Goal: Navigation & Orientation: Find specific page/section

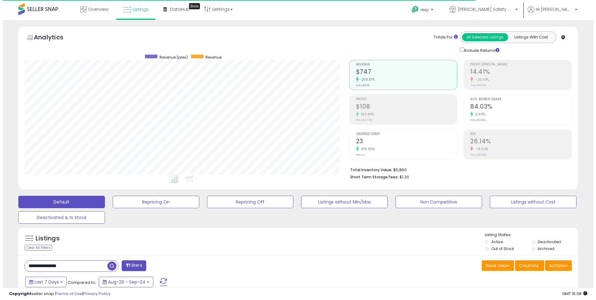
scroll to position [127, 325]
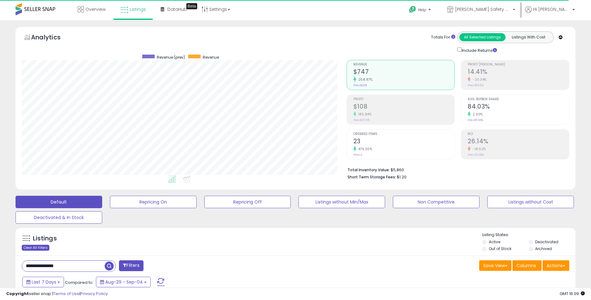
click at [41, 245] on div "Clear All Filters" at bounding box center [36, 248] width 28 height 6
click at [96, 7] on span "Overview" at bounding box center [95, 9] width 20 height 6
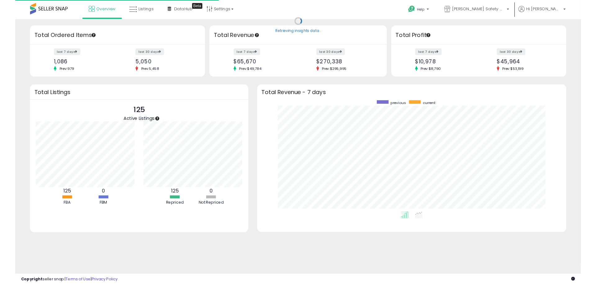
scroll to position [117, 313]
